Goal: Task Accomplishment & Management: Manage account settings

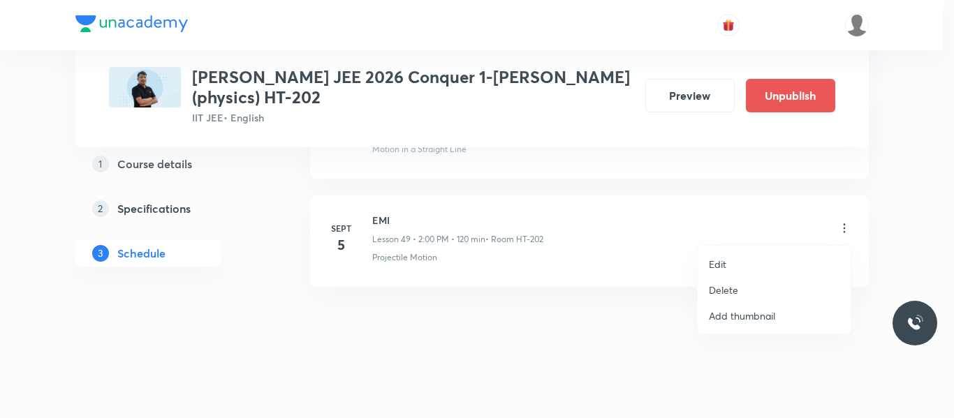
click at [736, 288] on p "Delete" at bounding box center [723, 290] width 29 height 15
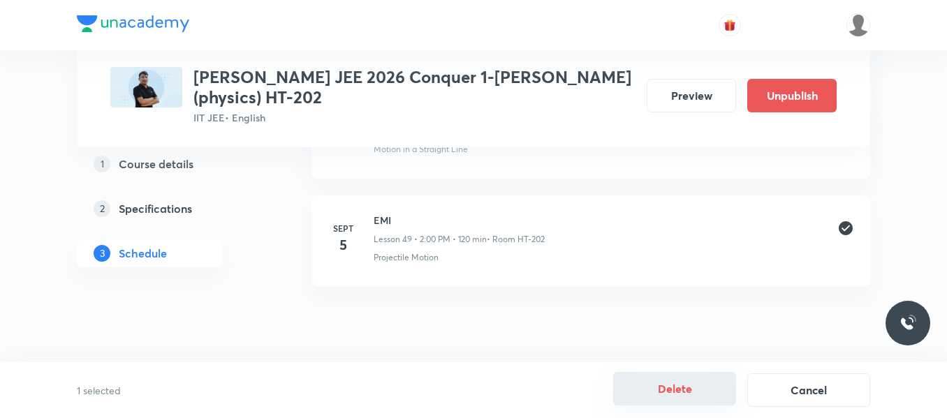
click at [664, 378] on button "Delete" at bounding box center [674, 389] width 123 height 34
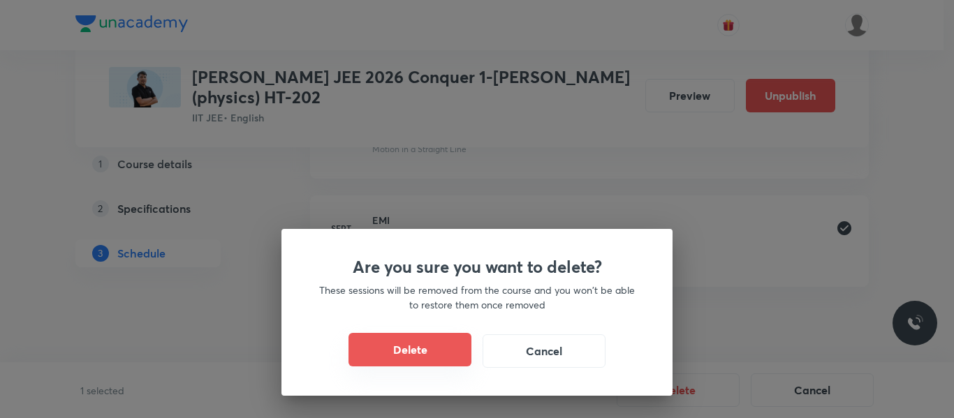
click at [427, 345] on button "Delete" at bounding box center [410, 350] width 123 height 34
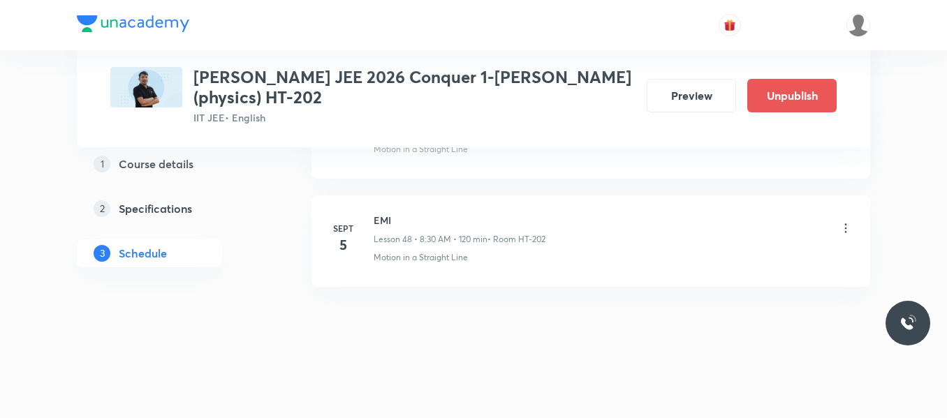
scroll to position [5917, 0]
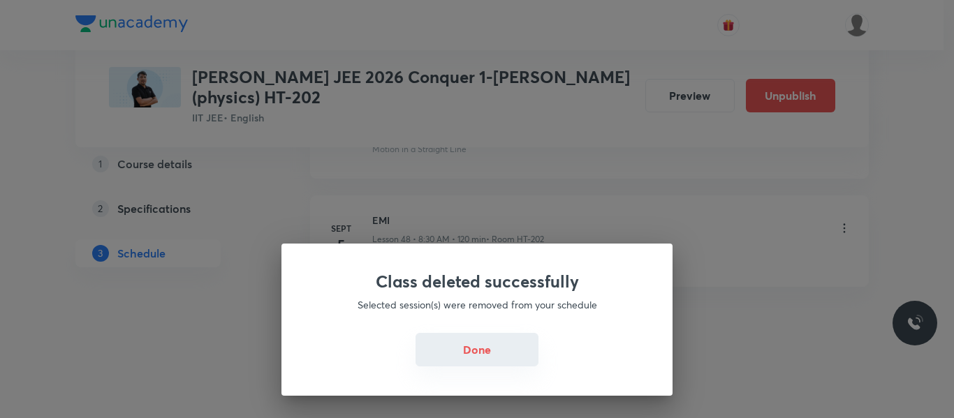
click at [453, 358] on button "Done" at bounding box center [477, 350] width 123 height 34
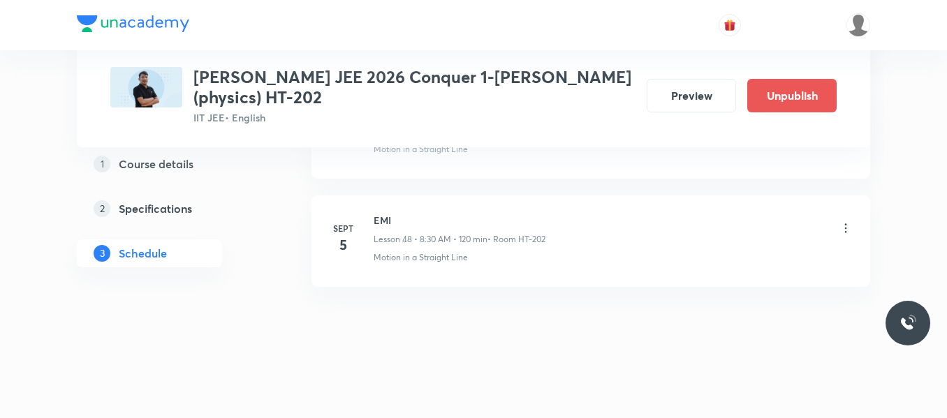
scroll to position [5835, 0]
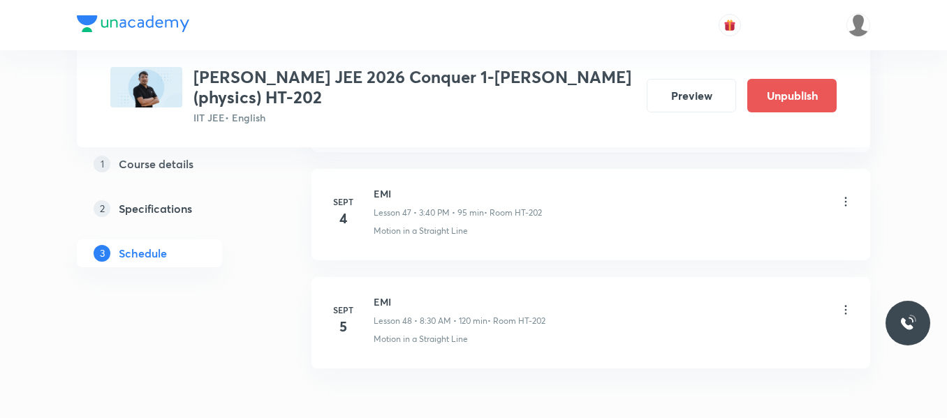
click at [850, 307] on icon at bounding box center [846, 310] width 14 height 14
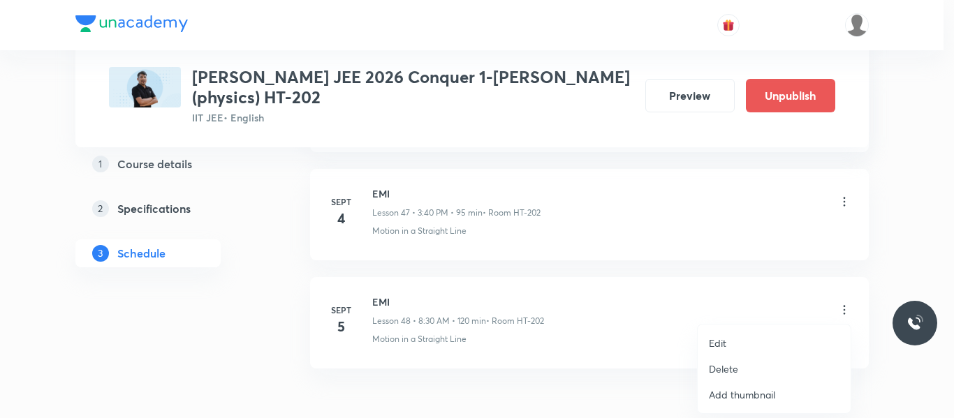
click at [723, 368] on p "Delete" at bounding box center [723, 369] width 29 height 15
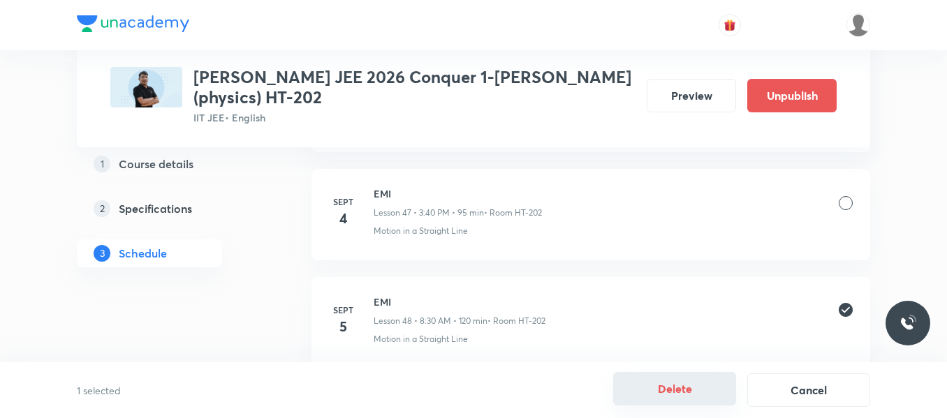
click at [659, 388] on button "Delete" at bounding box center [674, 389] width 123 height 34
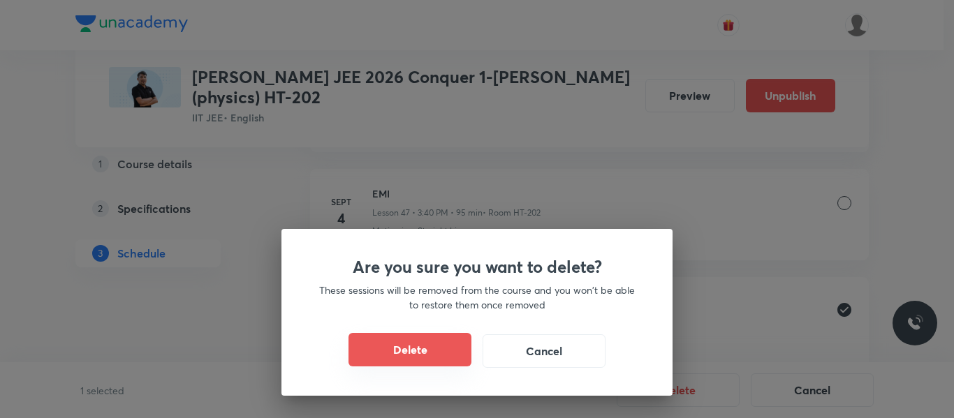
click at [417, 347] on button "Delete" at bounding box center [410, 350] width 123 height 34
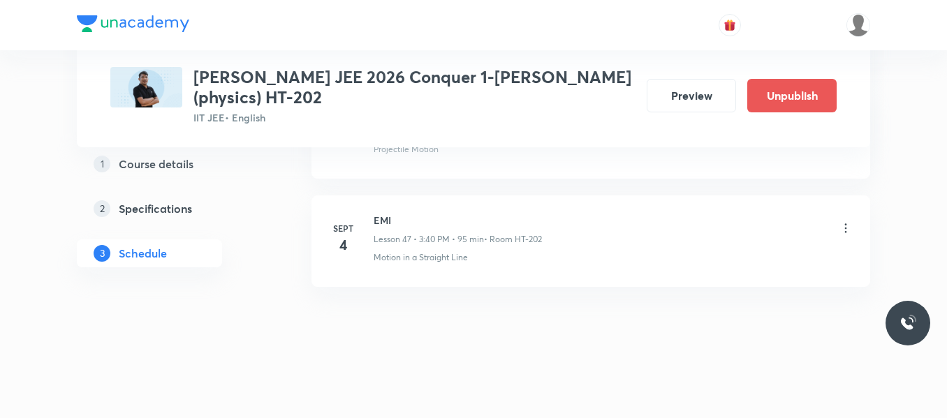
scroll to position [5809, 0]
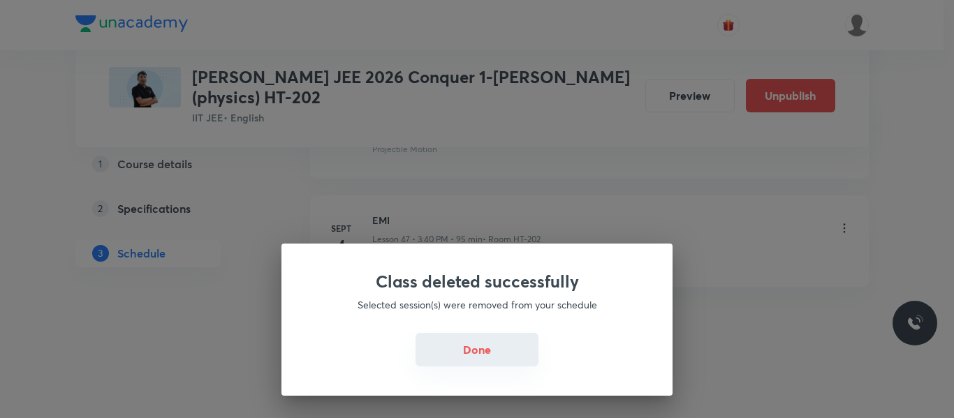
click at [470, 359] on button "Done" at bounding box center [477, 350] width 123 height 34
